Goal: Transaction & Acquisition: Obtain resource

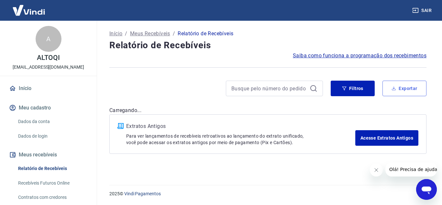
click at [405, 89] on button "Exportar" at bounding box center [404, 88] width 44 height 16
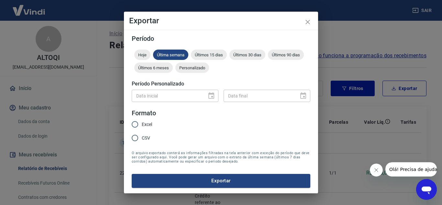
click at [144, 122] on span "Excel" at bounding box center [147, 124] width 10 height 7
click at [142, 122] on input "Excel" at bounding box center [135, 124] width 14 height 14
radio input "true"
click at [235, 178] on button "Exportar" at bounding box center [221, 181] width 178 height 14
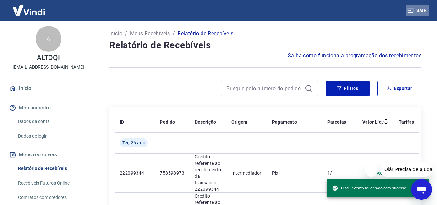
click at [425, 10] on button "Sair" at bounding box center [417, 11] width 23 height 12
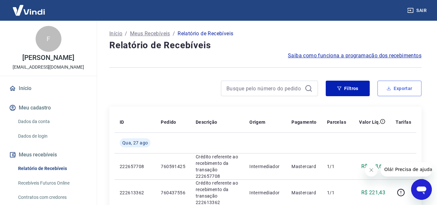
click at [403, 89] on button "Exportar" at bounding box center [399, 88] width 44 height 16
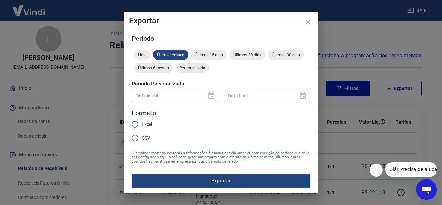
click at [148, 123] on span "Excel" at bounding box center [147, 124] width 10 height 7
click at [142, 123] on input "Excel" at bounding box center [135, 124] width 14 height 14
radio input "true"
click at [247, 181] on button "Exportar" at bounding box center [221, 181] width 178 height 14
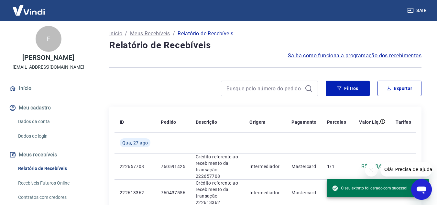
drag, startPoint x: 423, startPoint y: 9, endPoint x: 417, endPoint y: 9, distance: 6.5
click at [423, 9] on button "Sair" at bounding box center [417, 11] width 23 height 12
